Goal: Transaction & Acquisition: Subscribe to service/newsletter

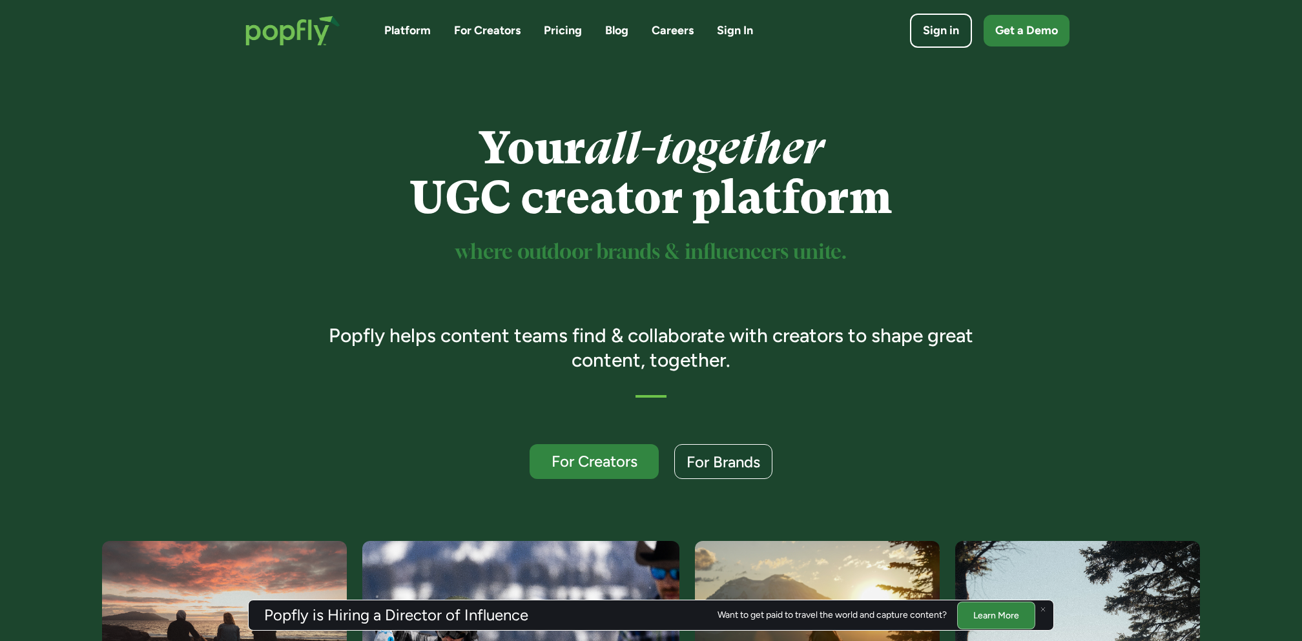
click at [554, 37] on link "Pricing" at bounding box center [563, 31] width 38 height 16
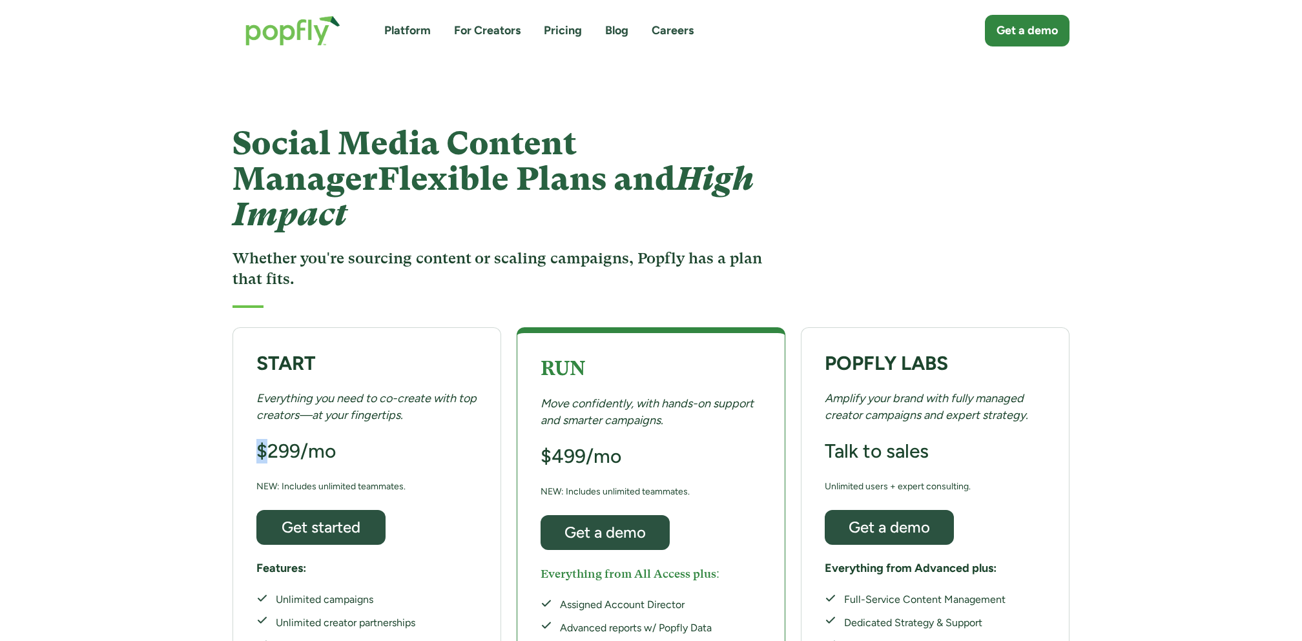
drag, startPoint x: 269, startPoint y: 411, endPoint x: 398, endPoint y: 415, distance: 129.2
click at [398, 415] on div "START Everything you need to co-create with top creators—at your fingertips. $2…" at bounding box center [367, 536] width 269 height 419
drag, startPoint x: 315, startPoint y: 453, endPoint x: 468, endPoint y: 453, distance: 152.4
click at [468, 453] on div "START Everything you need to co-create with top creators—at your fingertips. $2…" at bounding box center [367, 536] width 269 height 419
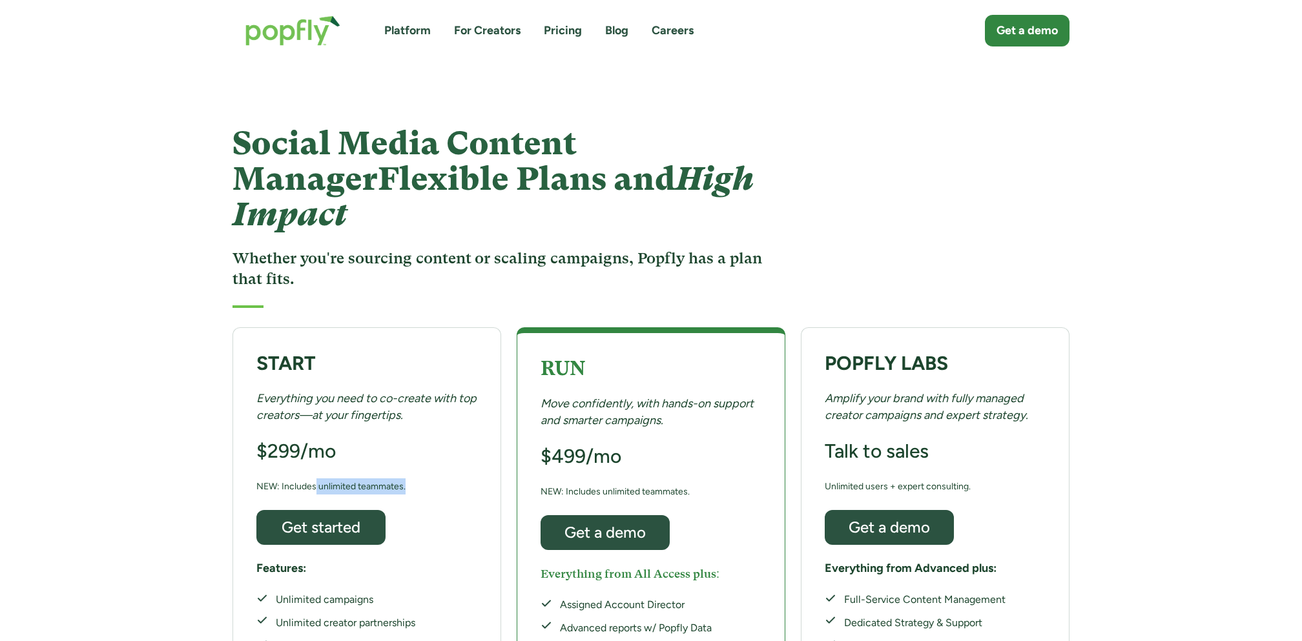
click at [468, 453] on div "START Everything you need to co-create with top creators—at your fingertips. $2…" at bounding box center [367, 536] width 269 height 419
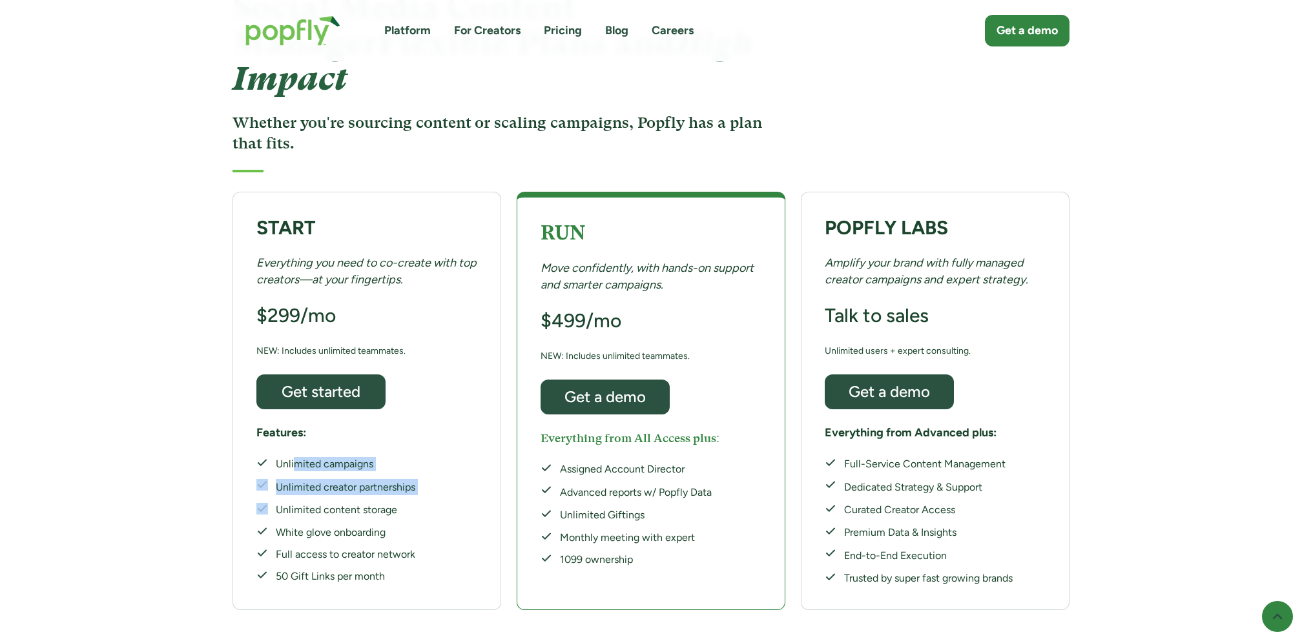
drag, startPoint x: 297, startPoint y: 428, endPoint x: 414, endPoint y: 464, distance: 122.4
click at [414, 464] on div "Unlimited campaigns Unlimited creator partnerships Unlimited content storage Wh…" at bounding box center [335, 520] width 159 height 127
drag, startPoint x: 292, startPoint y: 436, endPoint x: 368, endPoint y: 495, distance: 96.2
click at [368, 495] on div "Unlimited campaigns Unlimited creator partnerships Unlimited content storage Wh…" at bounding box center [335, 520] width 159 height 127
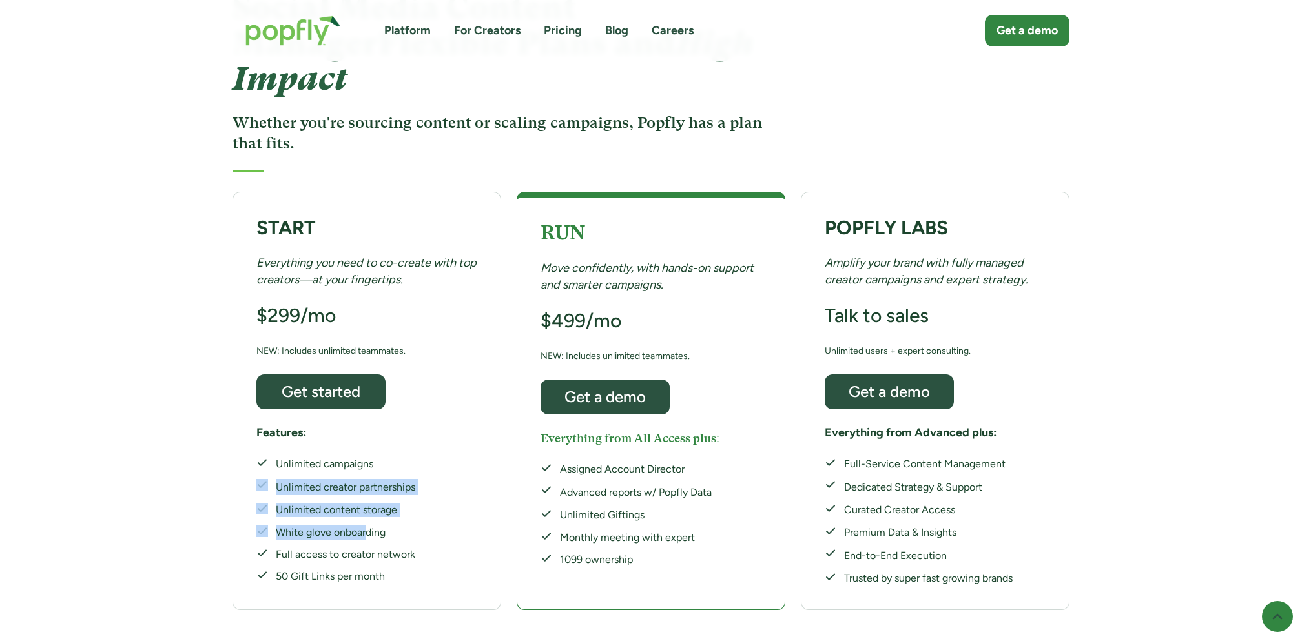
click at [368, 526] on div "White glove onboarding" at bounding box center [346, 533] width 140 height 14
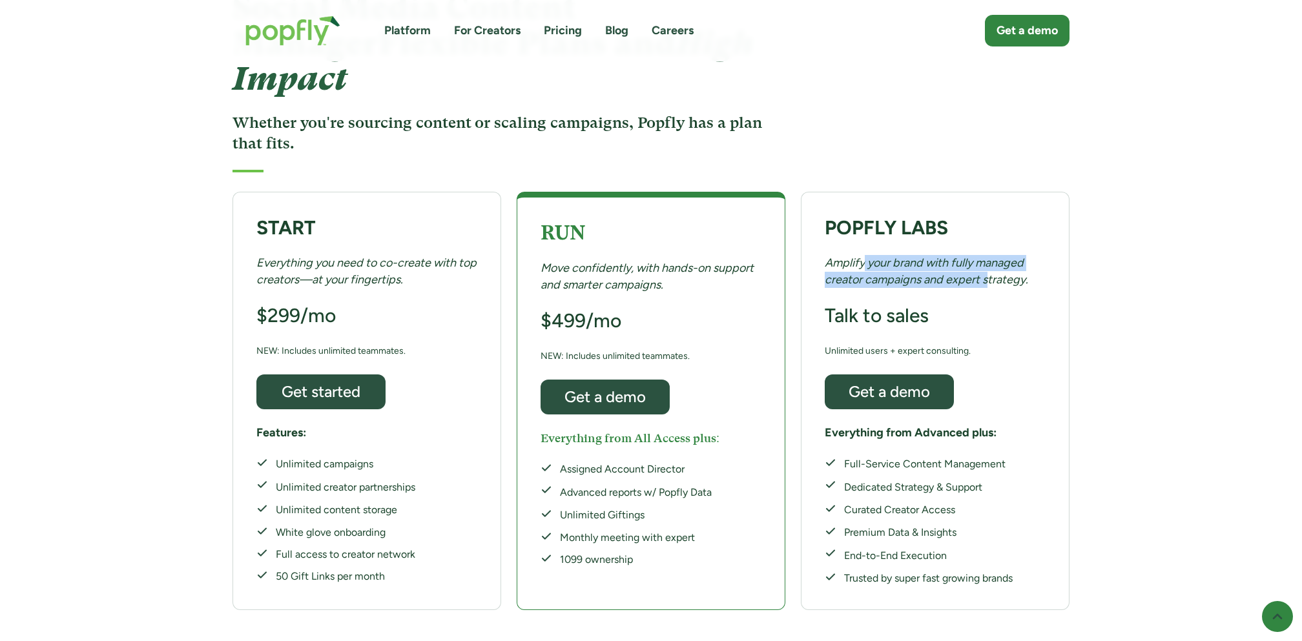
drag, startPoint x: 865, startPoint y: 227, endPoint x: 998, endPoint y: 249, distance: 134.8
click at [998, 256] on em "Amplify your brand with fully managed creator campaigns and expert strategy." at bounding box center [926, 271] width 203 height 30
